Goal: Task Accomplishment & Management: Complete application form

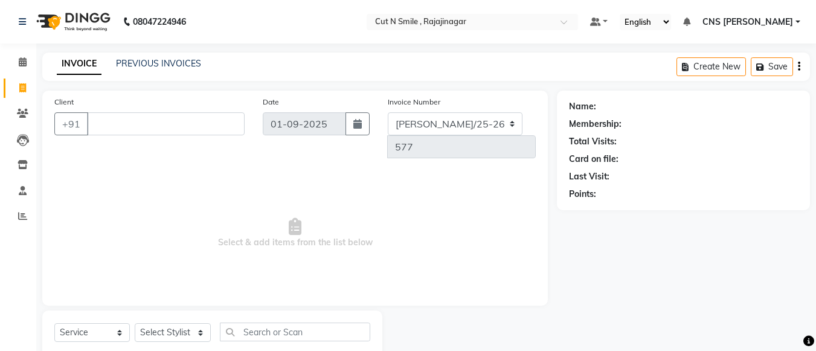
select select "service"
click at [139, 128] on input "Client" at bounding box center [166, 123] width 158 height 23
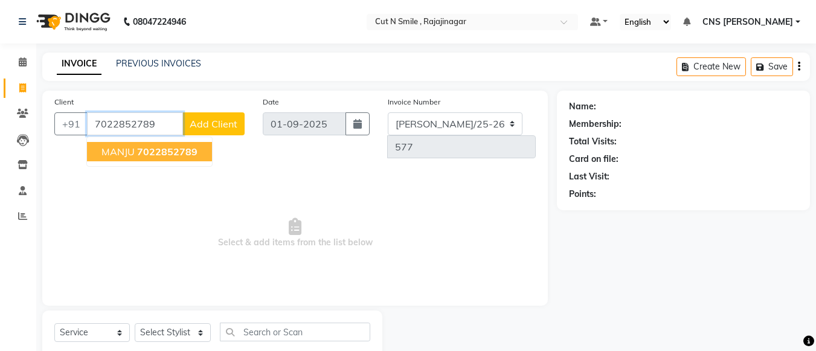
click at [133, 148] on span "MANJU" at bounding box center [118, 152] width 33 height 12
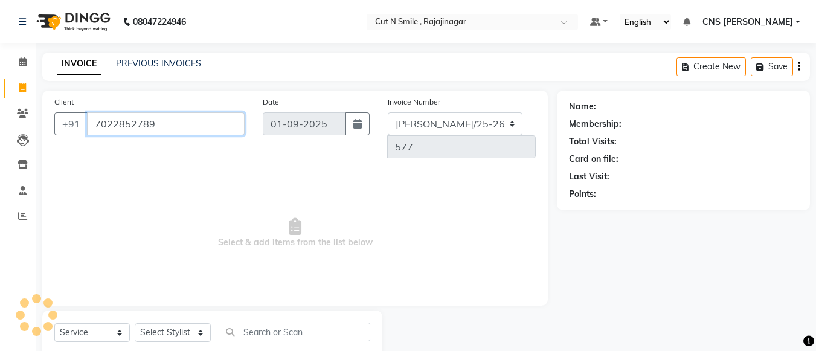
type input "7022852789"
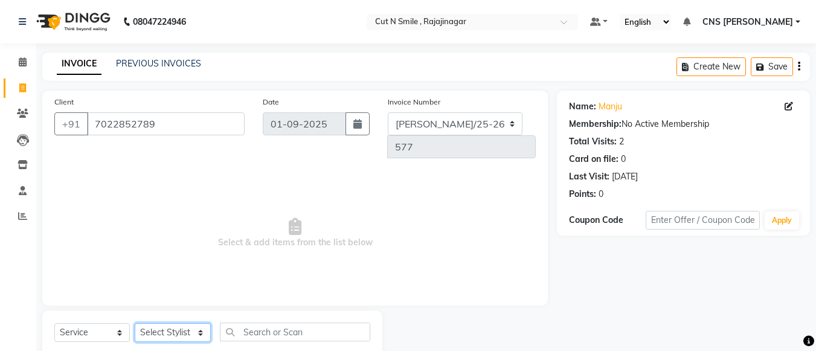
click at [190, 323] on select "Select Stylist [PERSON_NAME] Ammu 3R [PERSON_NAME] VN [PERSON_NAME] 3R [PERSON_…" at bounding box center [173, 332] width 76 height 19
select select "76423"
click at [135, 323] on select "Select Stylist [PERSON_NAME] Ammu 3R [PERSON_NAME] VN [PERSON_NAME] 3R [PERSON_…" at bounding box center [173, 332] width 76 height 19
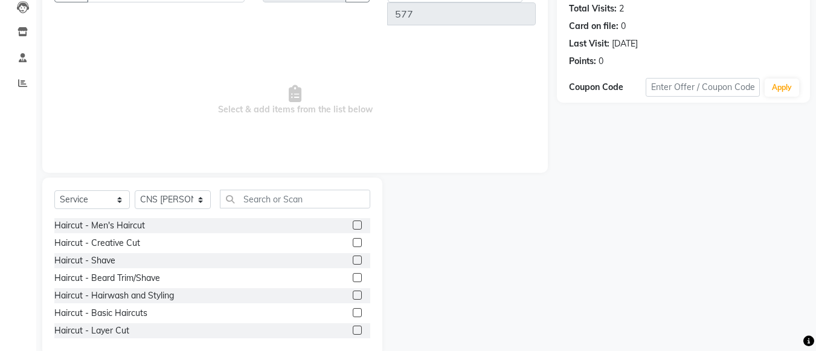
click at [353, 238] on label at bounding box center [357, 242] width 9 height 9
click at [353, 239] on input "checkbox" at bounding box center [357, 243] width 8 height 8
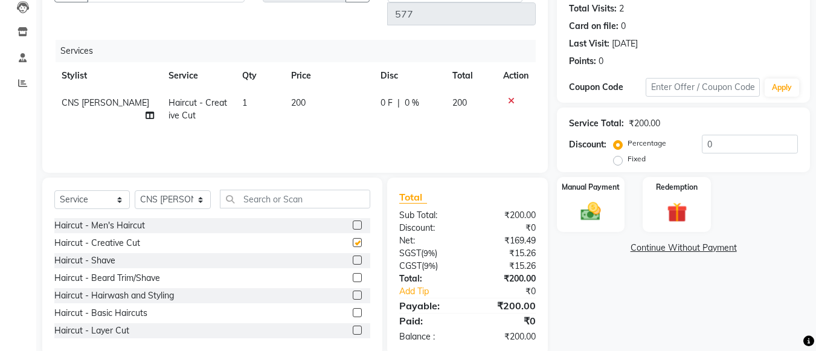
checkbox input "false"
click at [353, 273] on label at bounding box center [357, 277] width 9 height 9
click at [353, 274] on input "checkbox" at bounding box center [357, 278] width 8 height 8
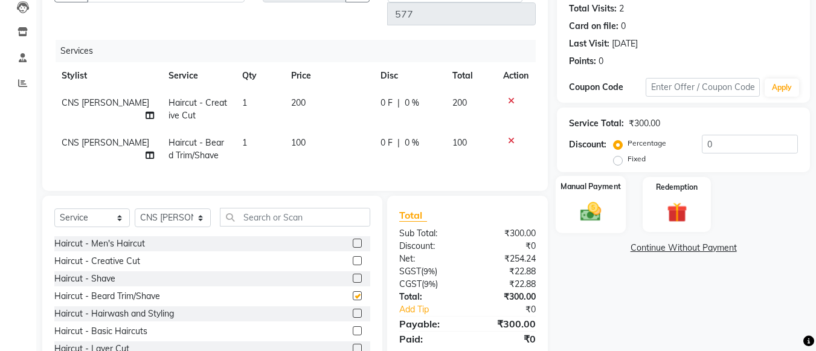
checkbox input "false"
click at [595, 200] on img at bounding box center [591, 211] width 34 height 24
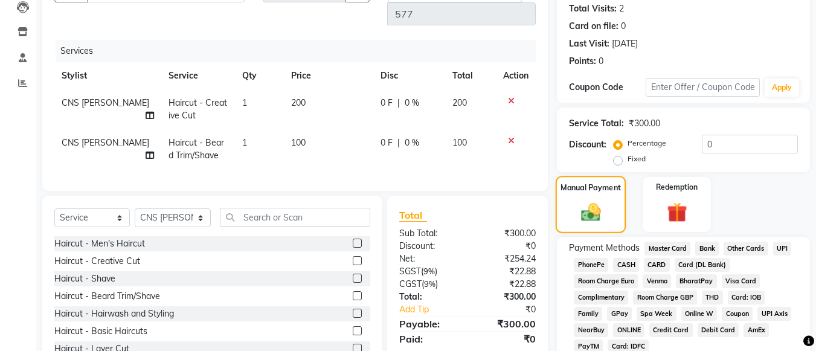
scroll to position [186, 0]
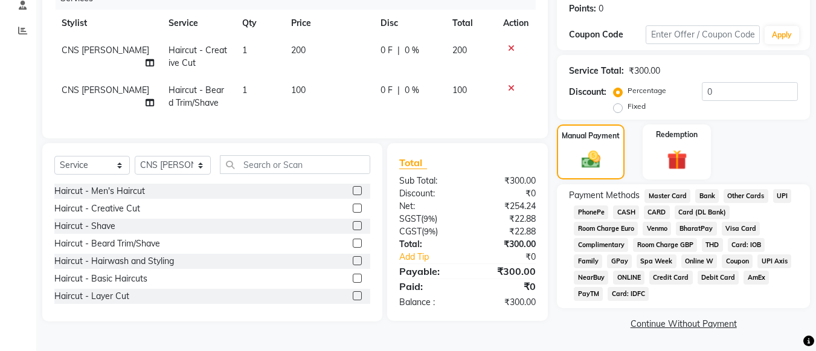
click at [786, 195] on span "UPI" at bounding box center [782, 196] width 19 height 14
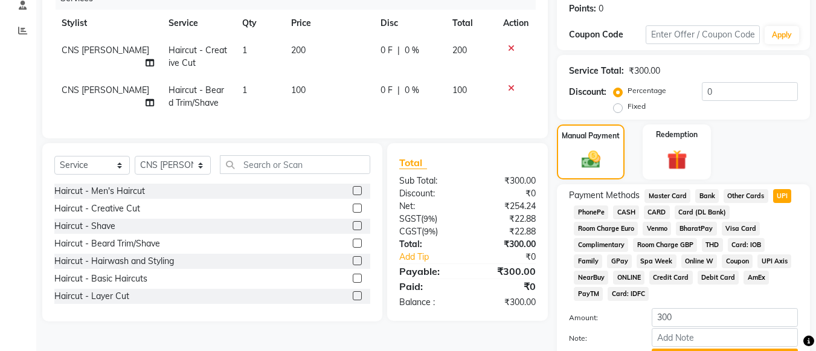
scroll to position [250, 0]
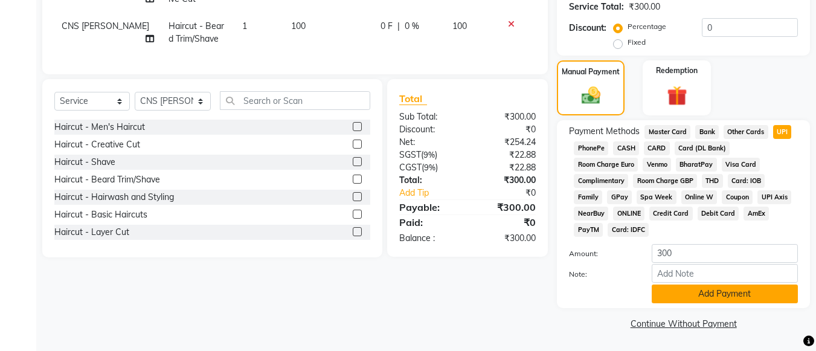
click at [699, 295] on button "Add Payment" at bounding box center [725, 294] width 146 height 19
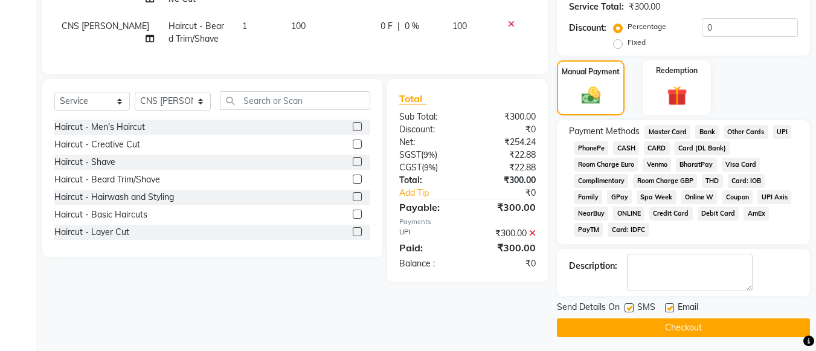
click at [670, 332] on button "Checkout" at bounding box center [683, 327] width 253 height 19
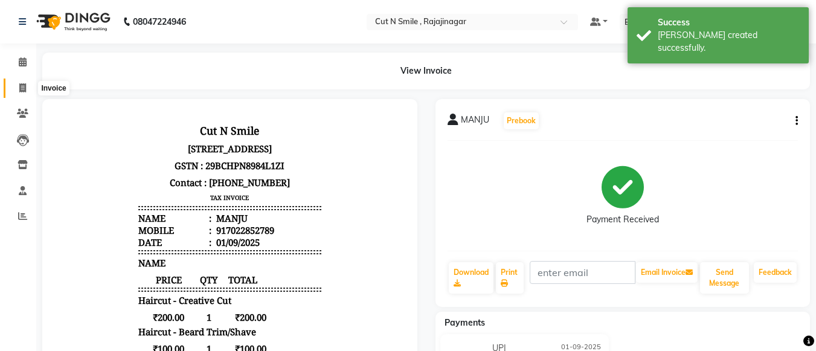
click at [18, 85] on span at bounding box center [22, 89] width 21 height 14
select select "service"
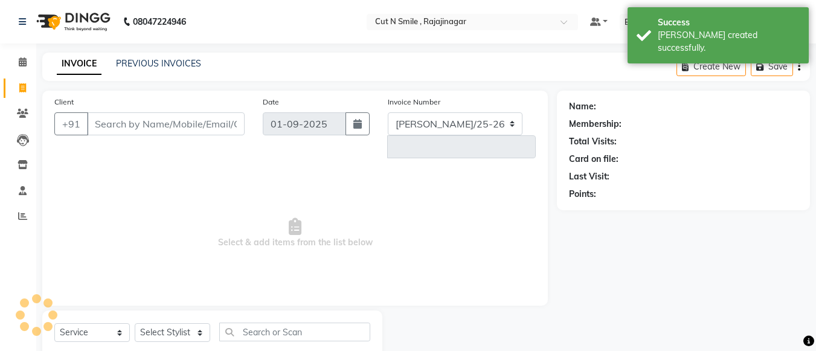
scroll to position [12, 0]
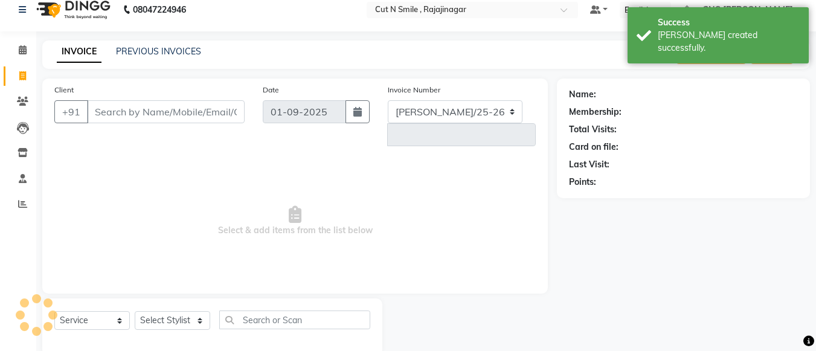
select select "7187"
type input "124"
click at [455, 111] on select "[PERSON_NAME]/25-26 LA/2025-26 SH/25 CH/25 SA/25" at bounding box center [455, 111] width 135 height 23
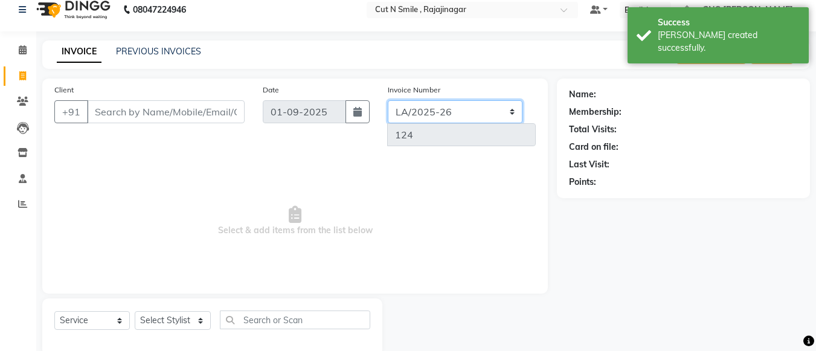
select select "8154"
click at [388, 100] on select "[PERSON_NAME]/25-26 LA/2025-26 SH/25 CH/25 SA/25" at bounding box center [455, 111] width 135 height 23
type input "578"
